Goal: Task Accomplishment & Management: Complete application form

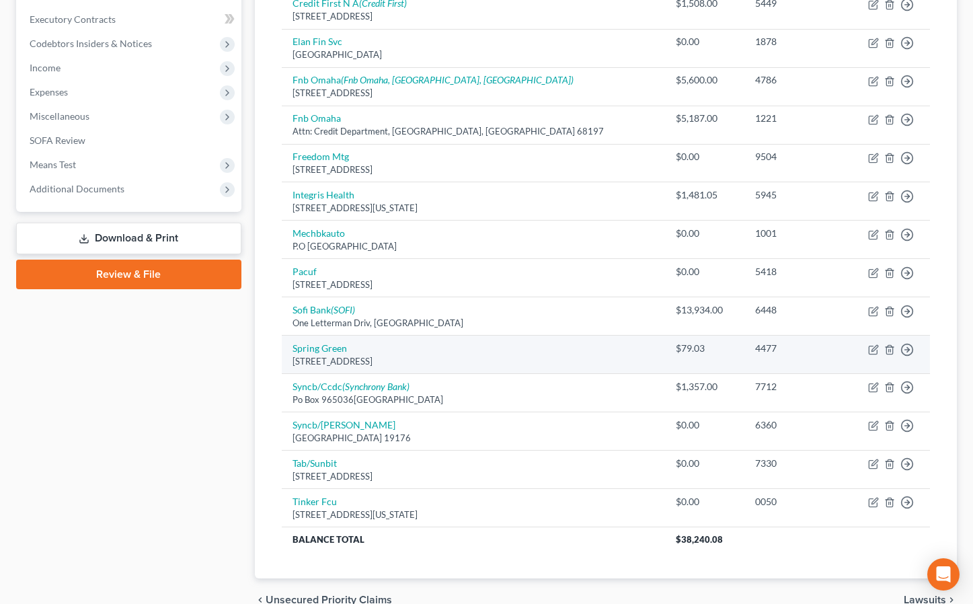
scroll to position [397, 0]
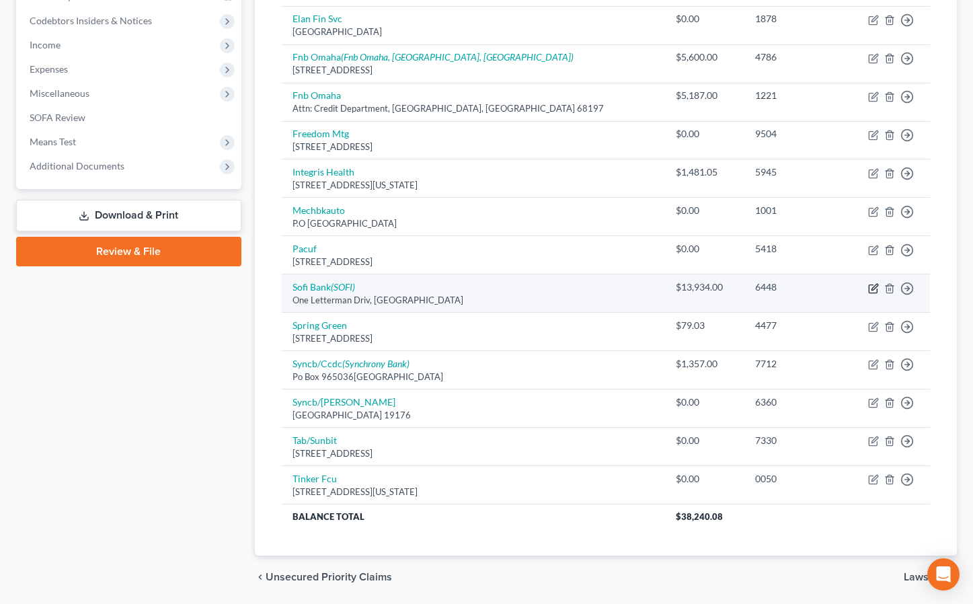
click at [872, 286] on icon "button" at bounding box center [873, 288] width 11 height 11
select select "4"
select select "0"
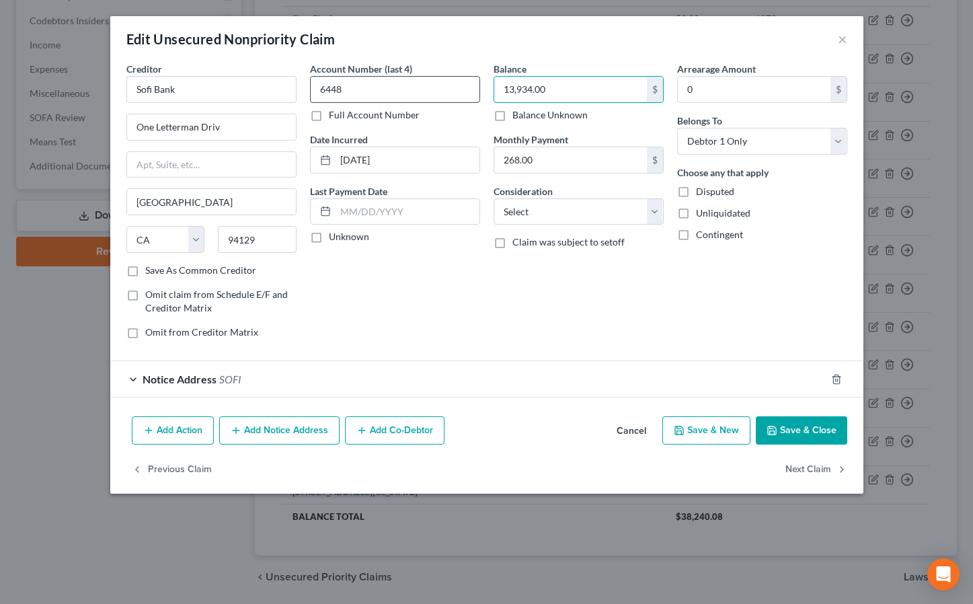
drag, startPoint x: 565, startPoint y: 93, endPoint x: 460, endPoint y: 92, distance: 104.2
click at [460, 92] on div "Creditor * Sofi Bank One Letterman Driv [GEOGRAPHIC_DATA] [US_STATE] AK AR AZ C…" at bounding box center [487, 206] width 734 height 288
type input "14,343.22"
click at [781, 448] on div "Add Action Add Notice Address Add Co-Debtor Cancel Save & New Save & Close" at bounding box center [486, 433] width 753 height 44
click at [782, 429] on button "Save & Close" at bounding box center [800, 430] width 91 height 28
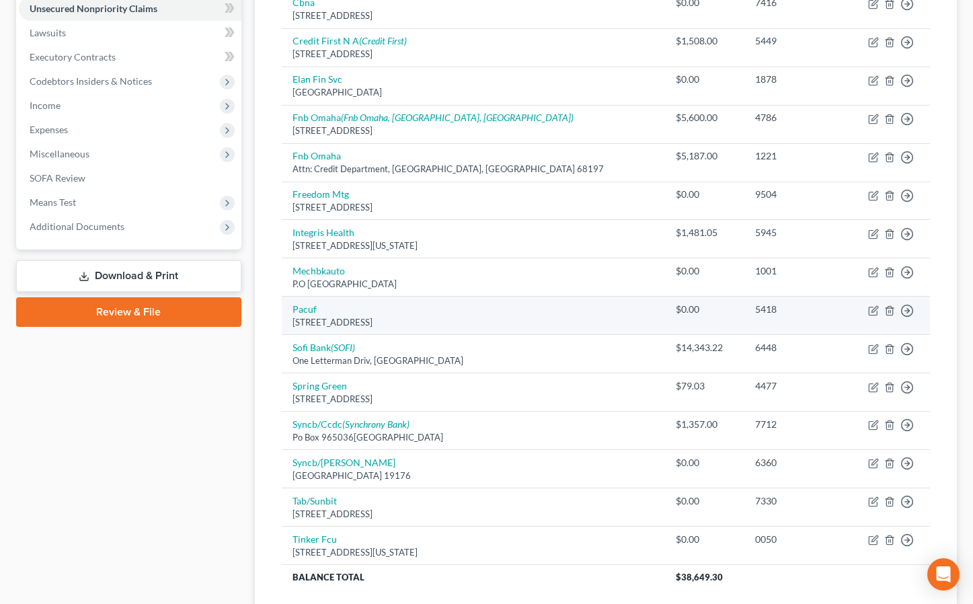
scroll to position [338, 0]
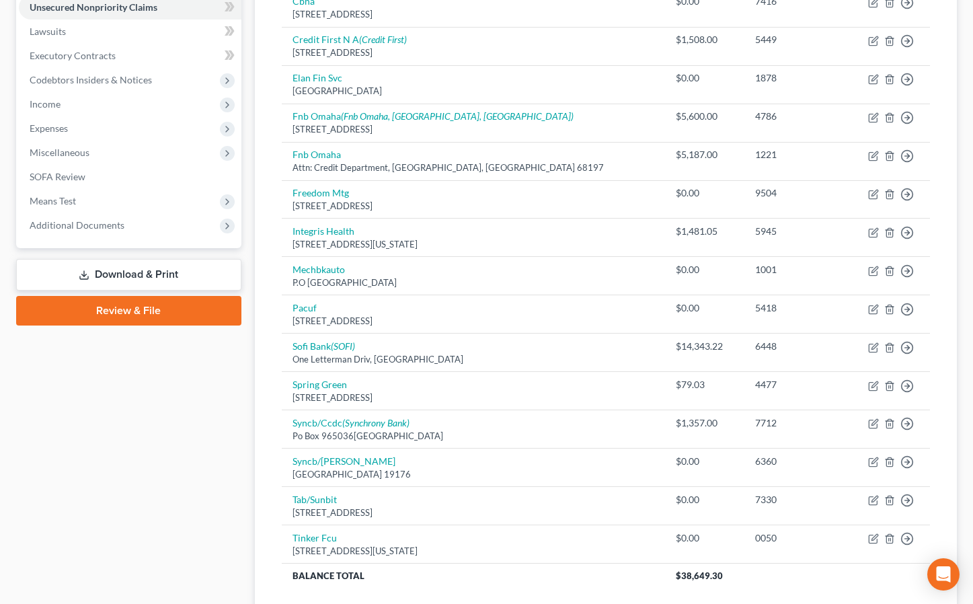
click at [960, 596] on div "Unsecured Nonpriority Claims New Claim Import CSV Export CSV Delete All Credito…" at bounding box center [605, 224] width 715 height 866
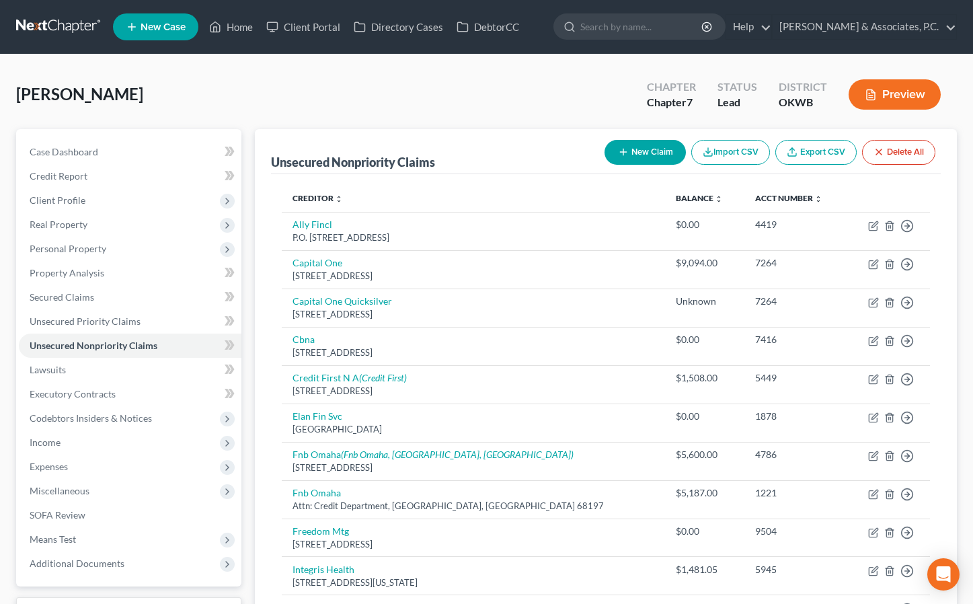
scroll to position [0, 0]
click at [647, 150] on button "New Claim" at bounding box center [644, 152] width 81 height 25
select select "0"
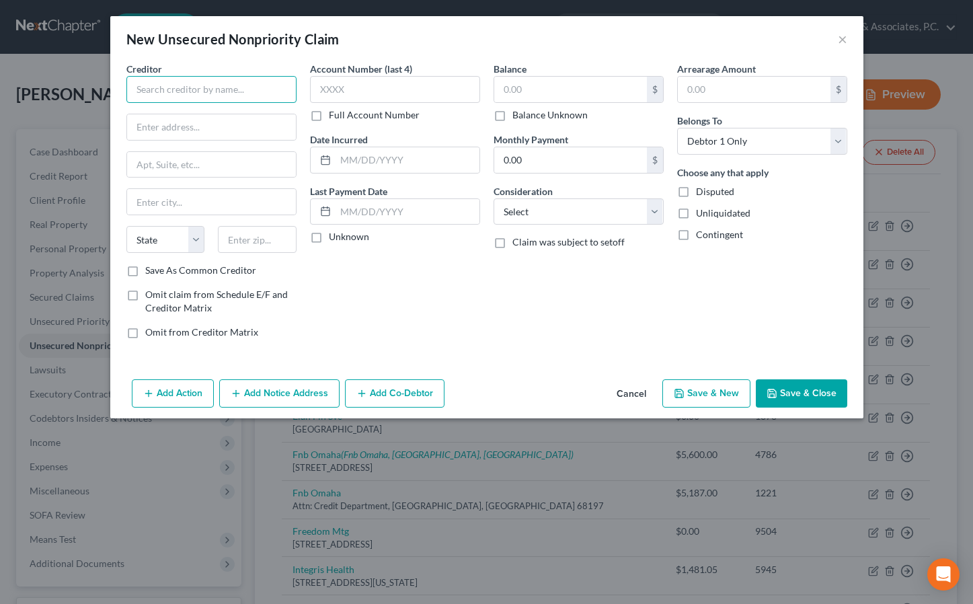
click at [241, 93] on input "text" at bounding box center [211, 89] width 170 height 27
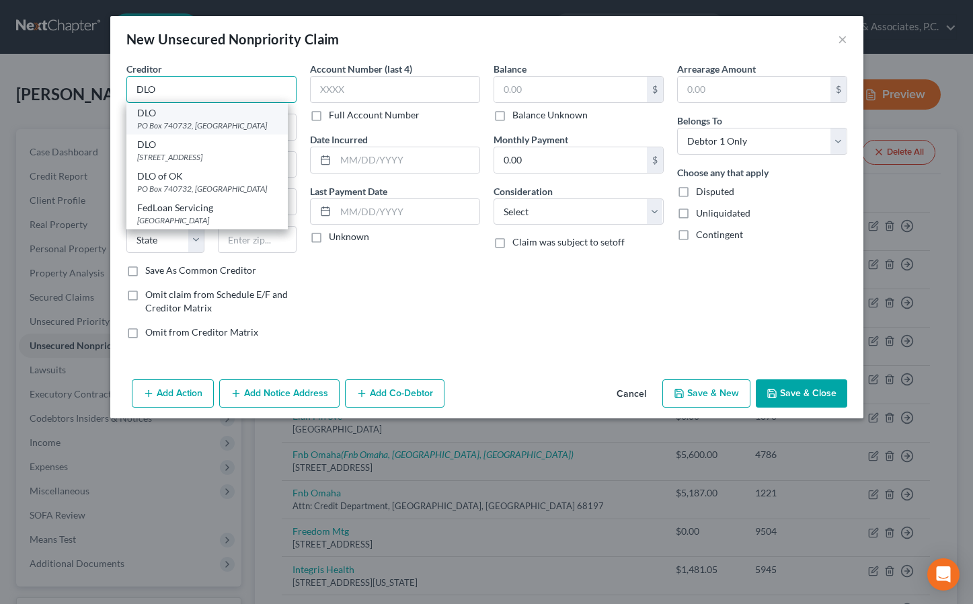
type input "DLO"
click at [235, 118] on div "DLO" at bounding box center [207, 112] width 140 height 13
type input "PO Box 740732"
type input "[GEOGRAPHIC_DATA]"
select select "36"
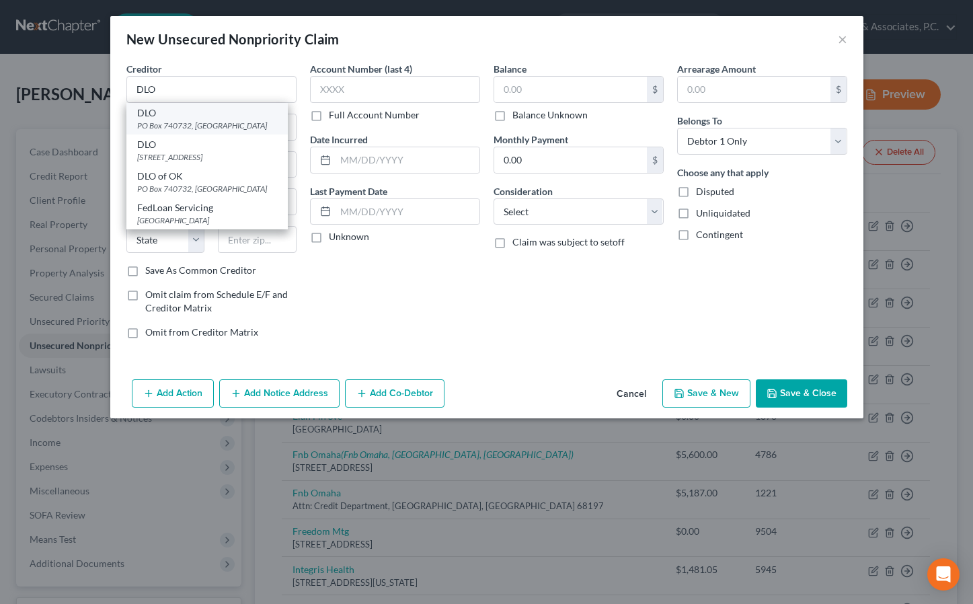
type input "45274"
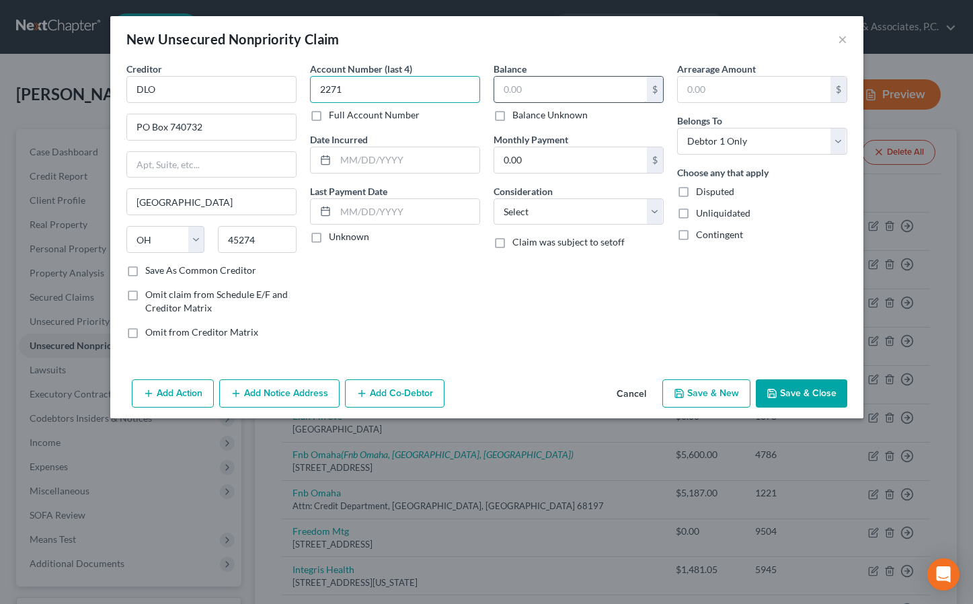
type input "2271"
click at [509, 91] on input "text" at bounding box center [570, 90] width 153 height 26
type input "408.55"
click at [733, 389] on button "Save & New" at bounding box center [706, 393] width 88 height 28
select select "0"
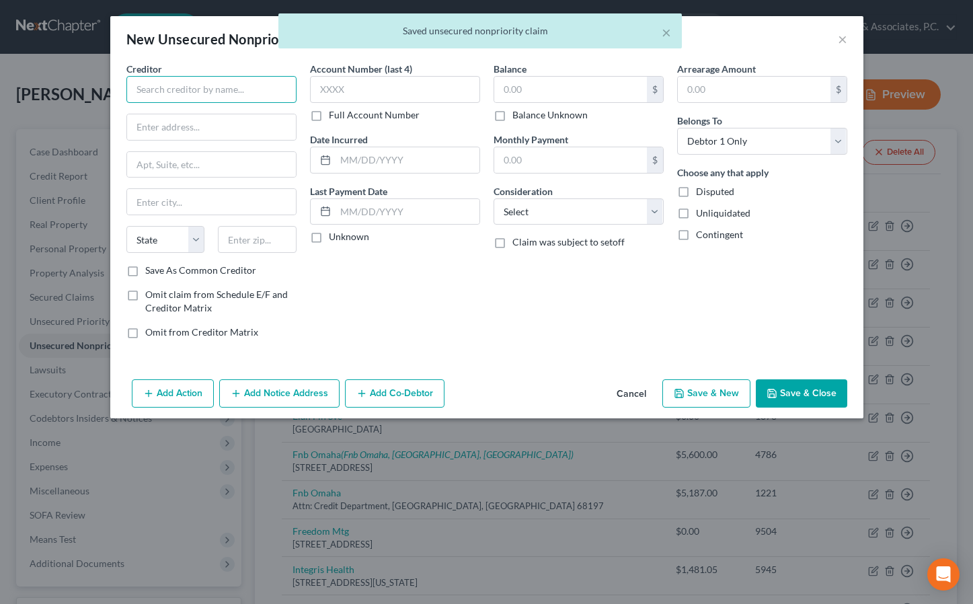
click at [164, 100] on input "text" at bounding box center [211, 89] width 170 height 27
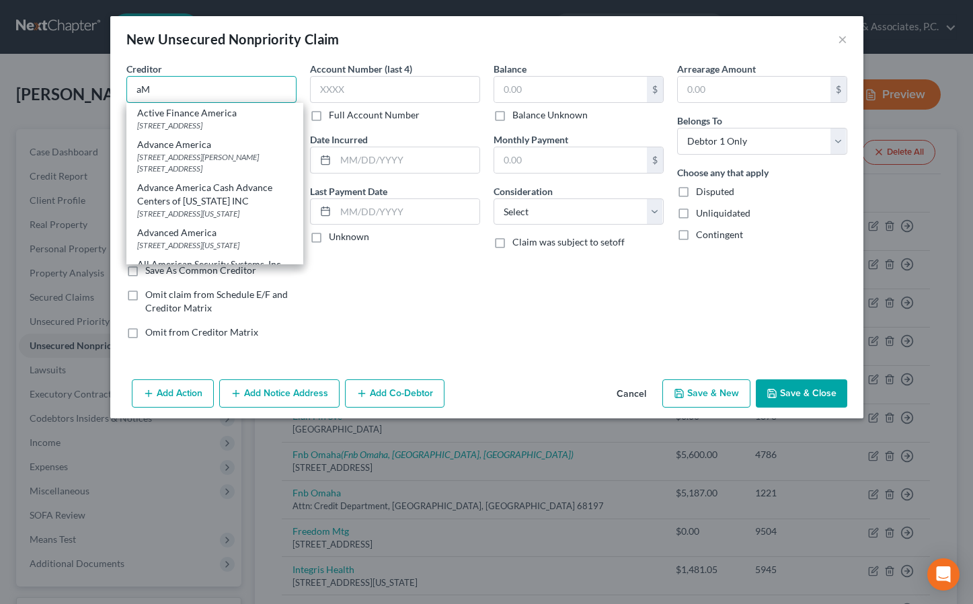
type input "a"
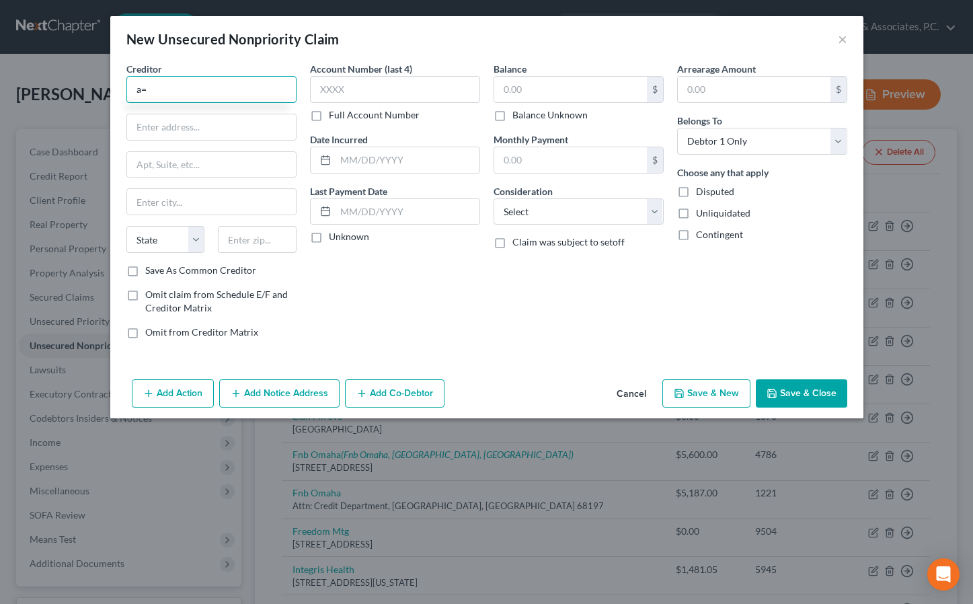
type input "a"
type input "American Profit Recovery"
type input "[STREET_ADDRESS]"
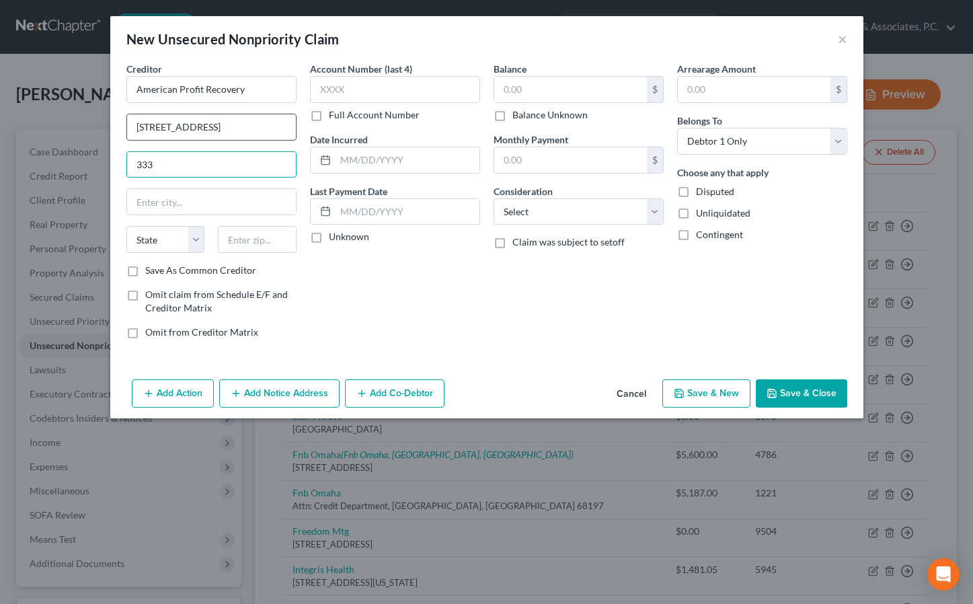
type input "333"
type input "[GEOGRAPHIC_DATA]"
select select "23"
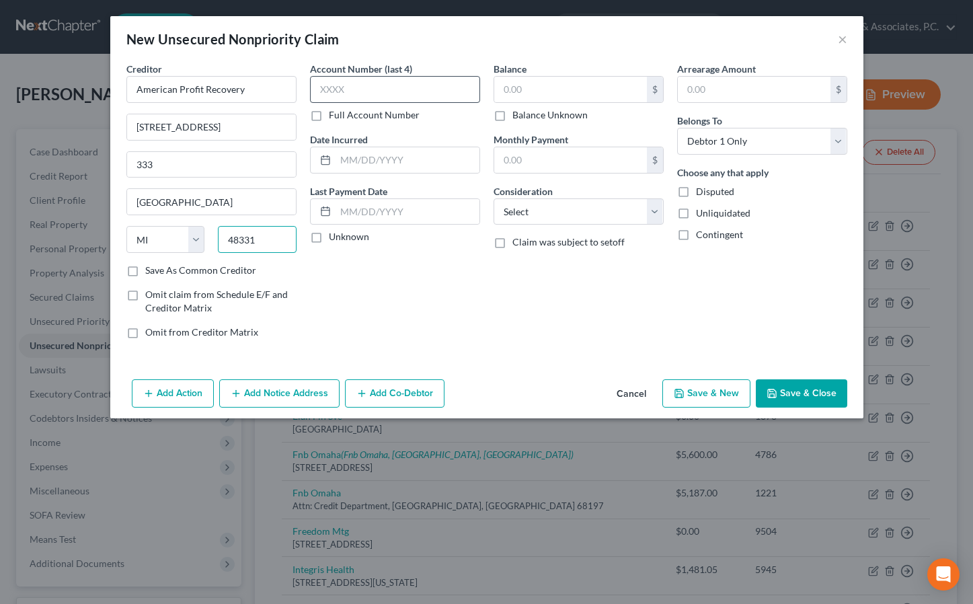
type input "48331"
type input "[GEOGRAPHIC_DATA]"
type input "4477"
click at [595, 93] on input "text" at bounding box center [570, 90] width 153 height 26
type input "76.37"
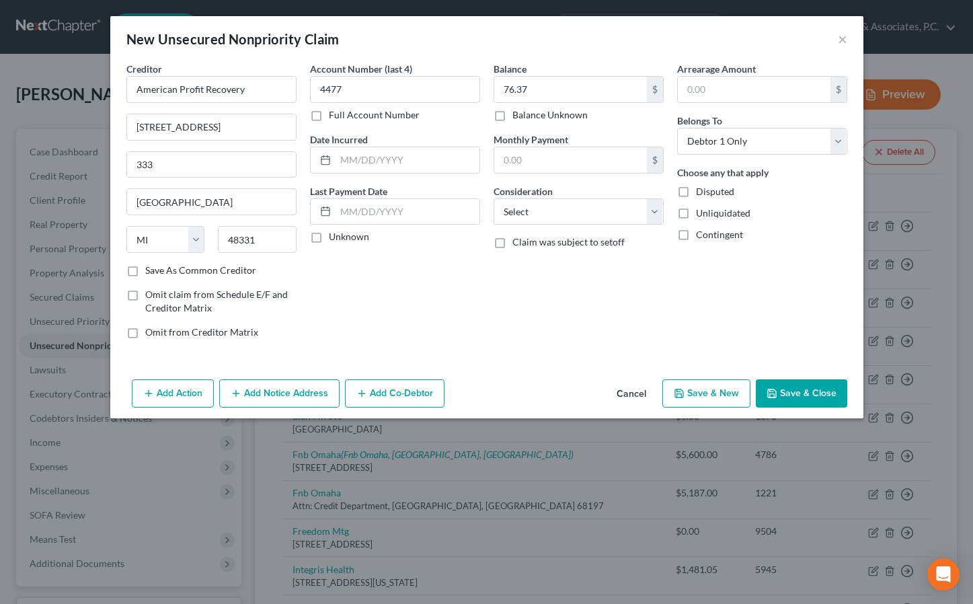
click at [790, 398] on button "Save & Close" at bounding box center [800, 393] width 91 height 28
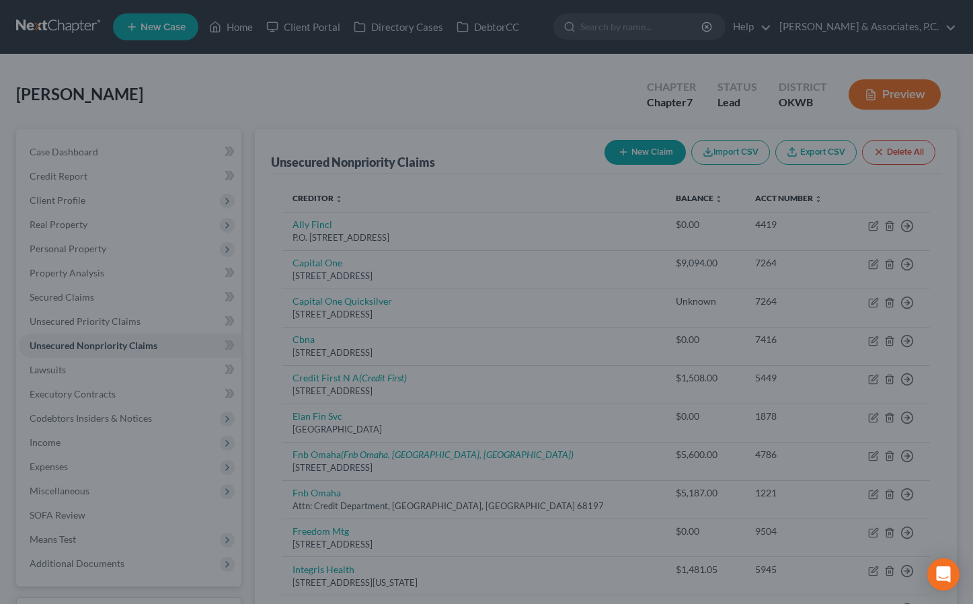
type input "0.00"
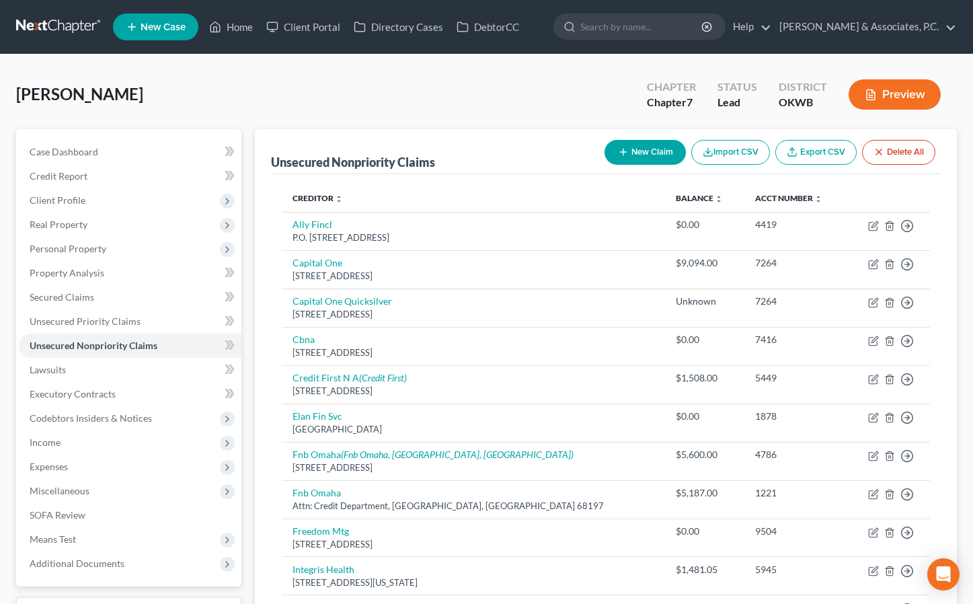
click at [356, 109] on div "[PERSON_NAME] Upgraded Chapter Chapter 7 Status Lead District OKWB Preview" at bounding box center [486, 100] width 940 height 58
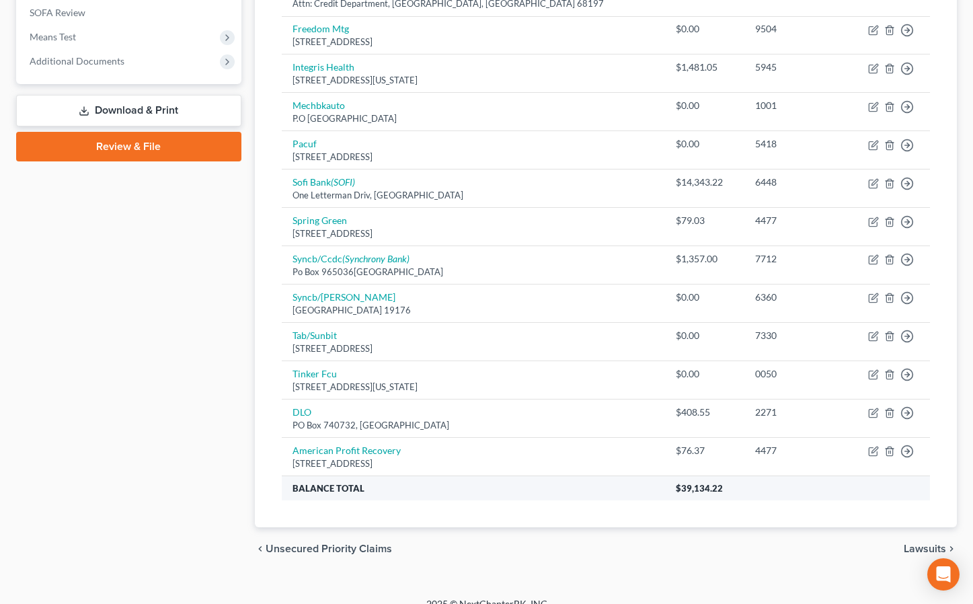
scroll to position [503, 0]
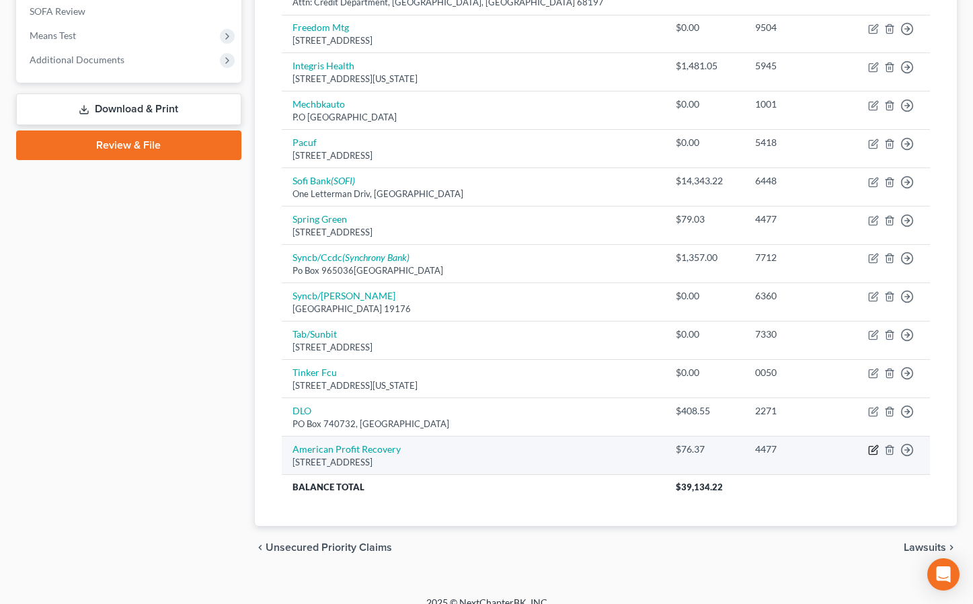
click at [872, 446] on icon "button" at bounding box center [874, 449] width 6 height 6
select select "23"
select select "0"
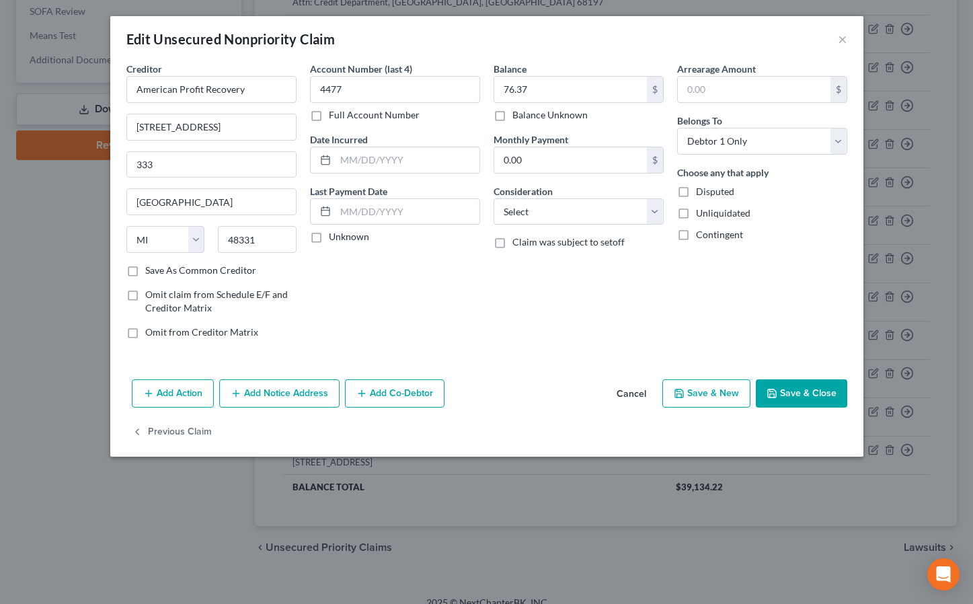
click at [581, 225] on div "Balance 76.37 $ Balance Unknown Balance Undetermined 76.37 $ Balance Unknown Mo…" at bounding box center [578, 206] width 183 height 288
click at [843, 34] on button "×" at bounding box center [841, 39] width 9 height 16
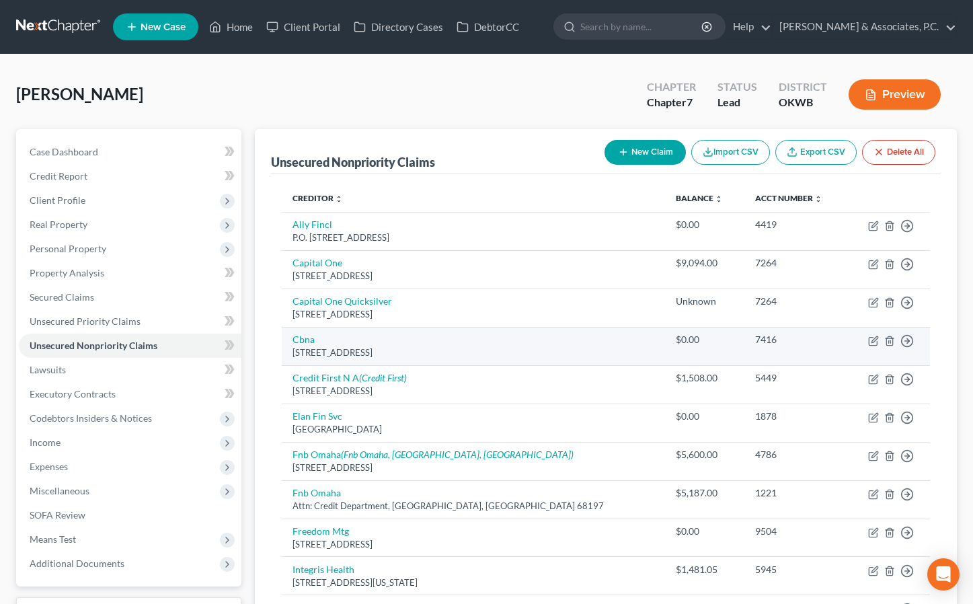
scroll to position [0, 0]
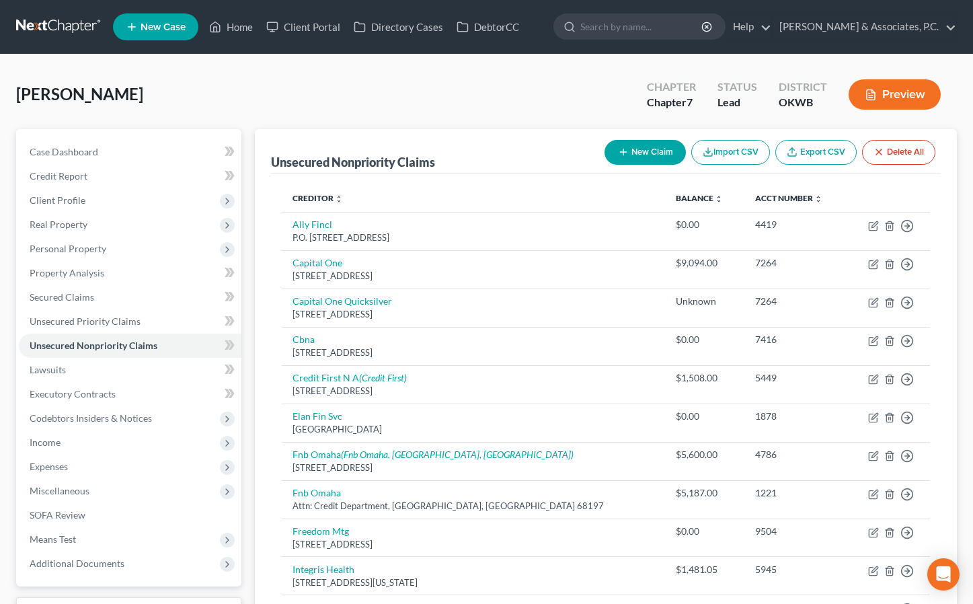
click at [289, 125] on div "[PERSON_NAME] Upgraded Chapter Chapter 7 Status Lead District OKWB Preview" at bounding box center [486, 100] width 940 height 58
click at [270, 88] on div "[PERSON_NAME] Upgraded Chapter Chapter 7 Status Lead District OKWB Preview" at bounding box center [486, 100] width 940 height 58
